Goal: Transaction & Acquisition: Register for event/course

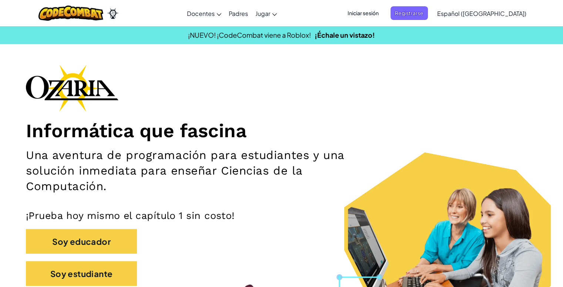
click at [404, 80] on div "Informática que fascina Una aventura de programación para estudiantes y una sol…" at bounding box center [281, 178] width 511 height 229
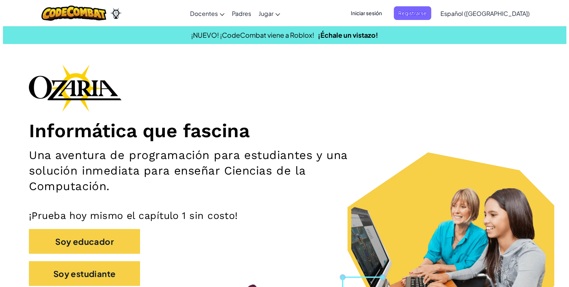
scroll to position [37, 0]
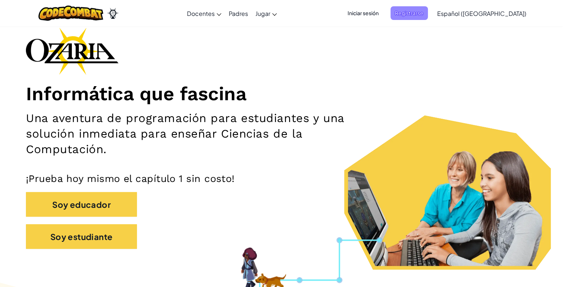
click at [424, 12] on font "Registrarse" at bounding box center [409, 13] width 29 height 7
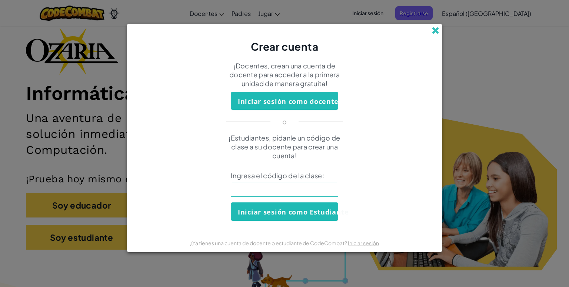
click at [437, 30] on span at bounding box center [435, 31] width 8 height 8
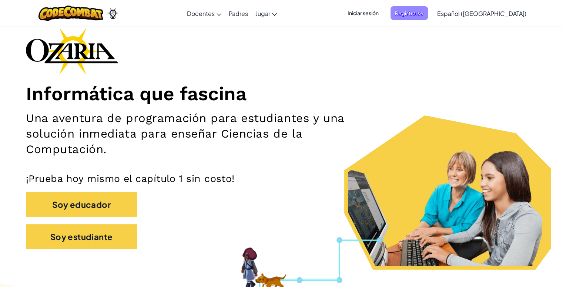
click at [424, 14] on font "Registrarse" at bounding box center [409, 13] width 29 height 7
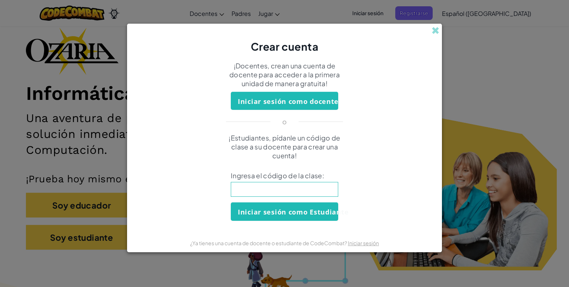
click at [306, 187] on input at bounding box center [284, 189] width 107 height 15
type input "NameSmallPan"
click at [274, 209] on font "Iniciar sesión como Estudiante" at bounding box center [293, 212] width 111 height 9
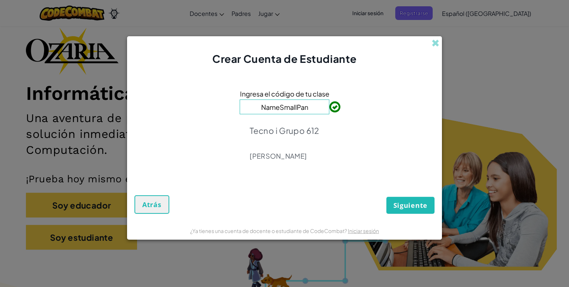
click at [421, 206] on span "Siguiente" at bounding box center [410, 205] width 34 height 9
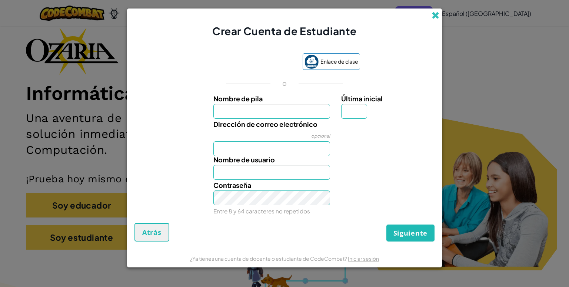
click at [433, 18] on span at bounding box center [435, 15] width 8 height 8
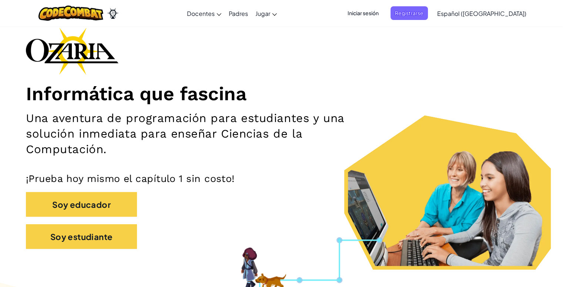
click at [377, 12] on font "Iniciar sesión" at bounding box center [363, 13] width 31 height 7
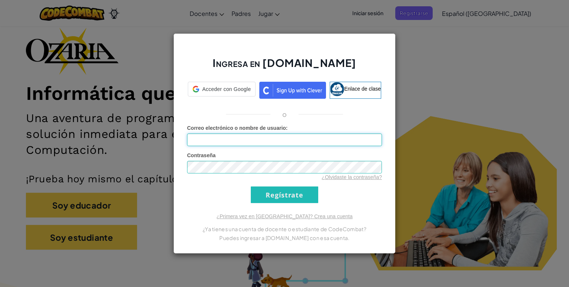
type input "[EMAIL_ADDRESS][DOMAIN_NAME]"
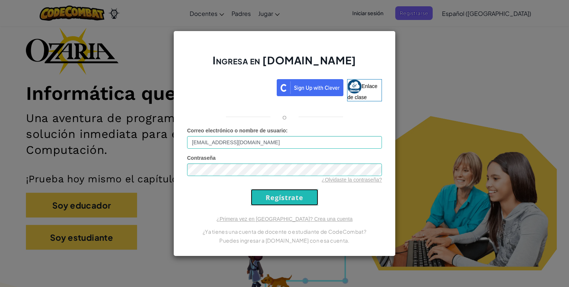
click at [261, 196] on input "Regístrate" at bounding box center [284, 197] width 67 height 17
